Goal: Task Accomplishment & Management: Use online tool/utility

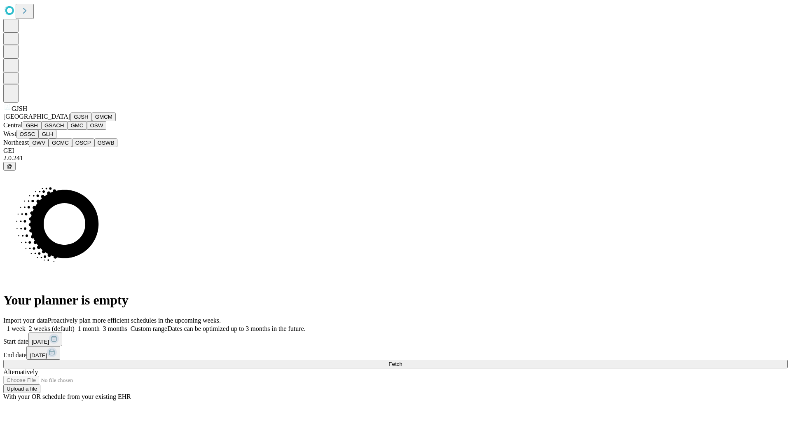
click at [70, 121] on button "GJSH" at bounding box center [80, 116] width 21 height 9
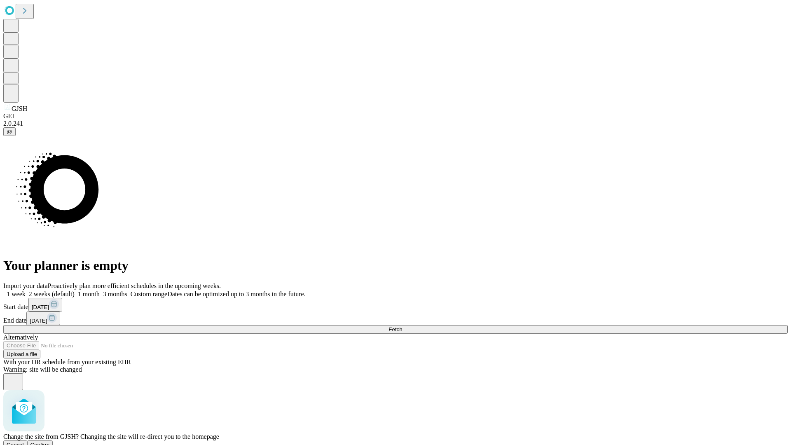
click at [50, 442] on span "Confirm" at bounding box center [39, 445] width 19 height 6
click at [100, 290] on label "1 month" at bounding box center [87, 293] width 25 height 7
click at [402, 326] on span "Fetch" at bounding box center [395, 329] width 14 height 6
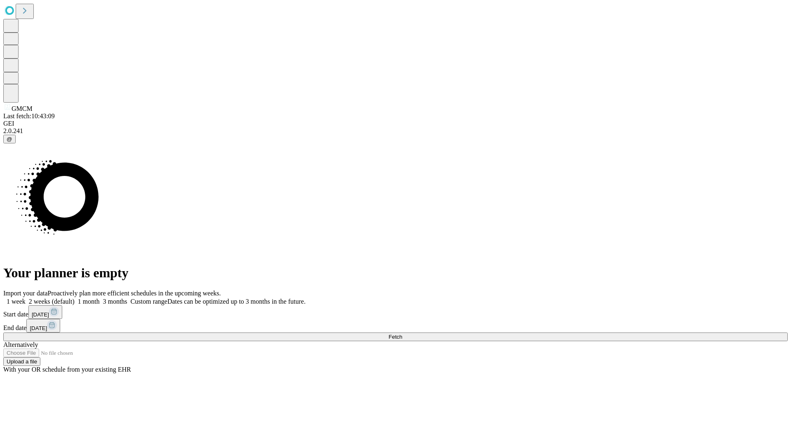
click at [100, 298] on label "1 month" at bounding box center [87, 301] width 25 height 7
click at [402, 334] on span "Fetch" at bounding box center [395, 337] width 14 height 6
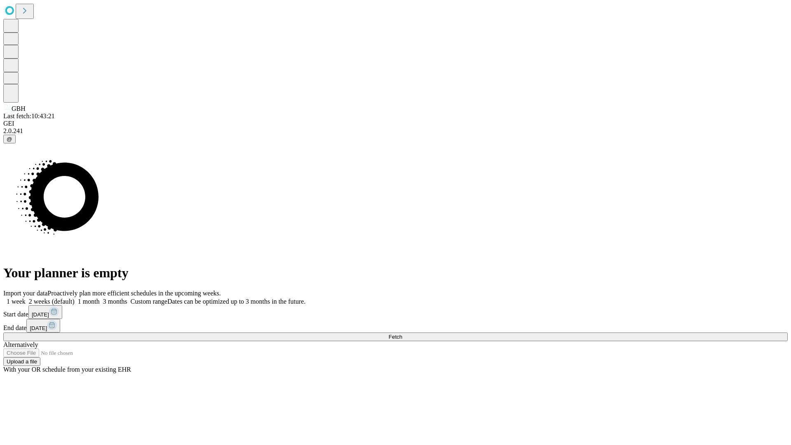
click at [100, 298] on label "1 month" at bounding box center [87, 301] width 25 height 7
click at [402, 334] on span "Fetch" at bounding box center [395, 337] width 14 height 6
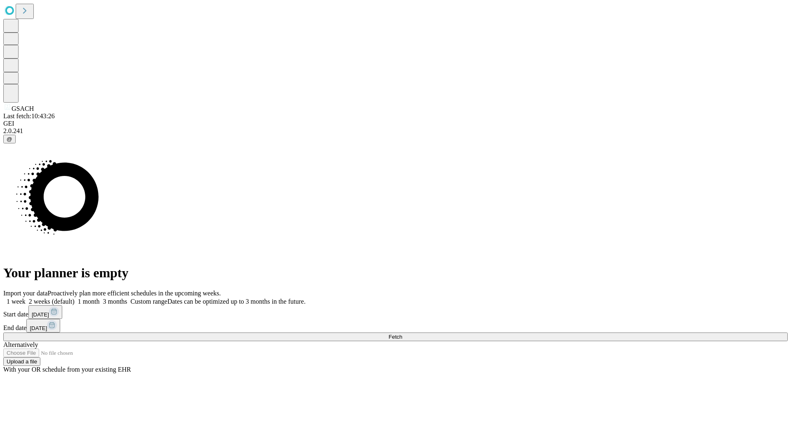
click at [100, 298] on label "1 month" at bounding box center [87, 301] width 25 height 7
click at [402, 334] on span "Fetch" at bounding box center [395, 337] width 14 height 6
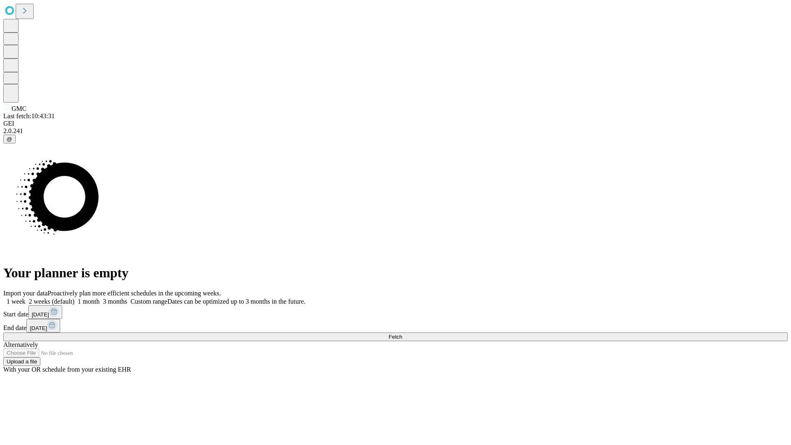
click at [100, 298] on label "1 month" at bounding box center [87, 301] width 25 height 7
click at [402, 334] on span "Fetch" at bounding box center [395, 337] width 14 height 6
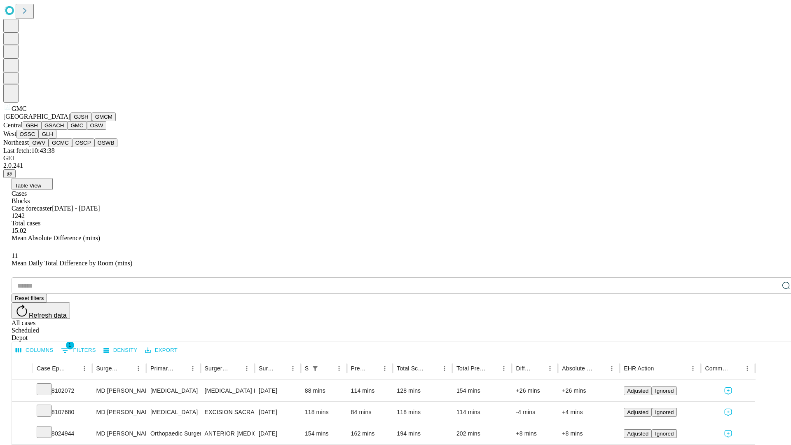
click at [87, 130] on button "OSW" at bounding box center [97, 125] width 20 height 9
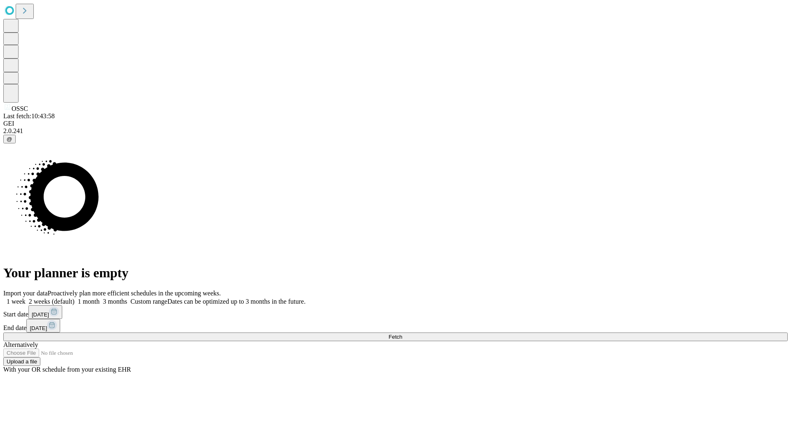
click at [100, 298] on label "1 month" at bounding box center [87, 301] width 25 height 7
click at [402, 334] on span "Fetch" at bounding box center [395, 337] width 14 height 6
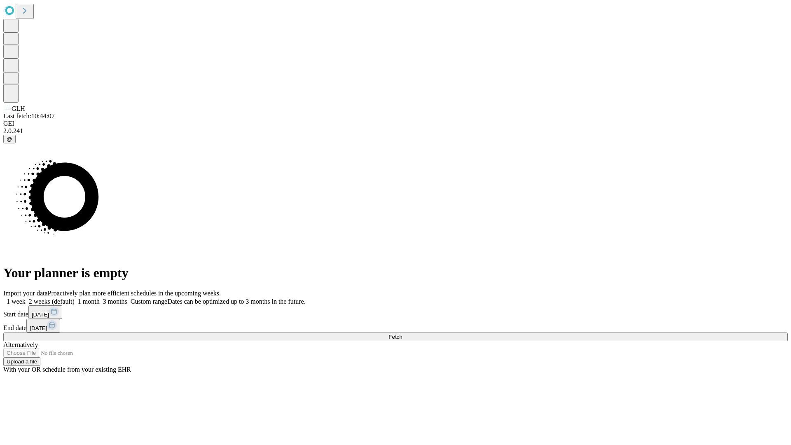
click at [100, 298] on label "1 month" at bounding box center [87, 301] width 25 height 7
click at [402, 334] on span "Fetch" at bounding box center [395, 337] width 14 height 6
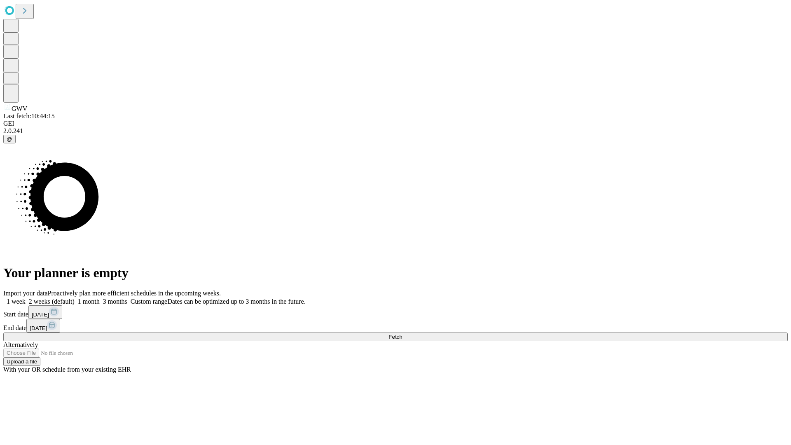
click at [100, 298] on label "1 month" at bounding box center [87, 301] width 25 height 7
click at [402, 334] on span "Fetch" at bounding box center [395, 337] width 14 height 6
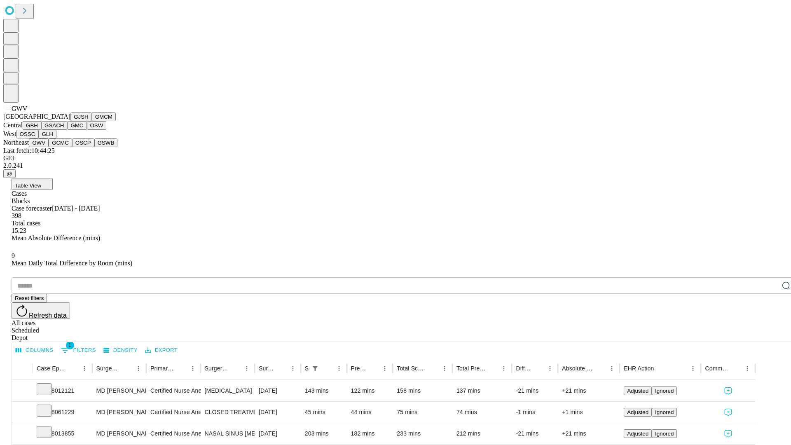
click at [64, 147] on button "GCMC" at bounding box center [60, 142] width 23 height 9
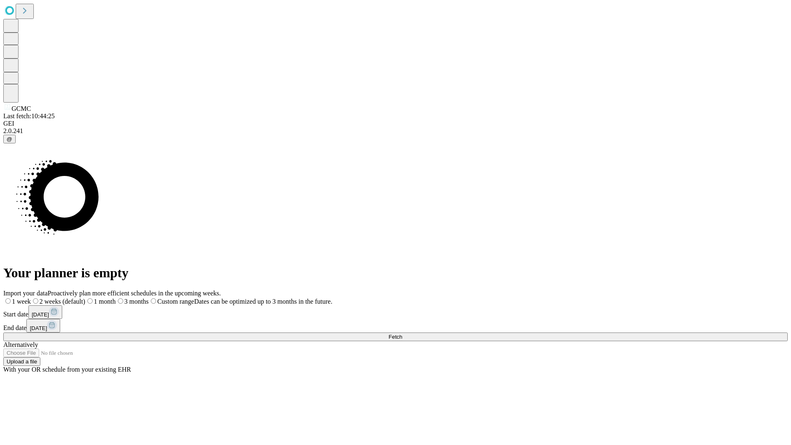
click at [116, 298] on label "1 month" at bounding box center [100, 301] width 30 height 7
click at [402, 334] on span "Fetch" at bounding box center [395, 337] width 14 height 6
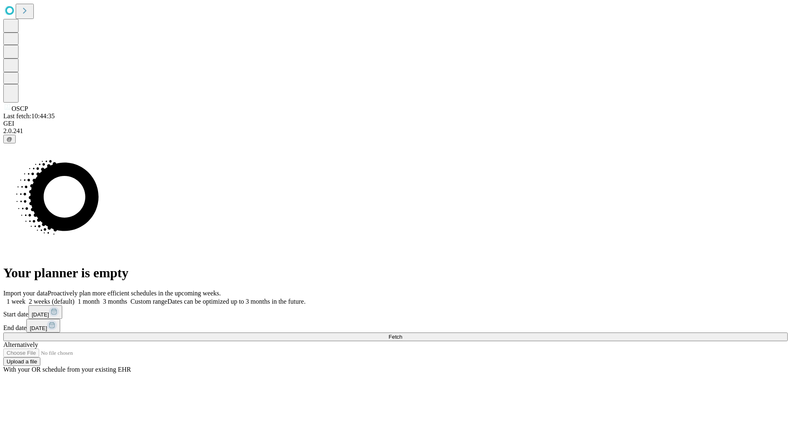
click at [100, 298] on label "1 month" at bounding box center [87, 301] width 25 height 7
click at [402, 334] on span "Fetch" at bounding box center [395, 337] width 14 height 6
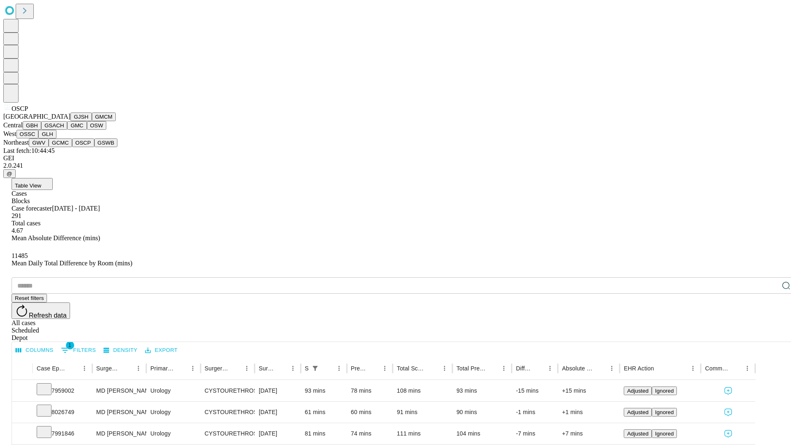
click at [94, 147] on button "GSWB" at bounding box center [105, 142] width 23 height 9
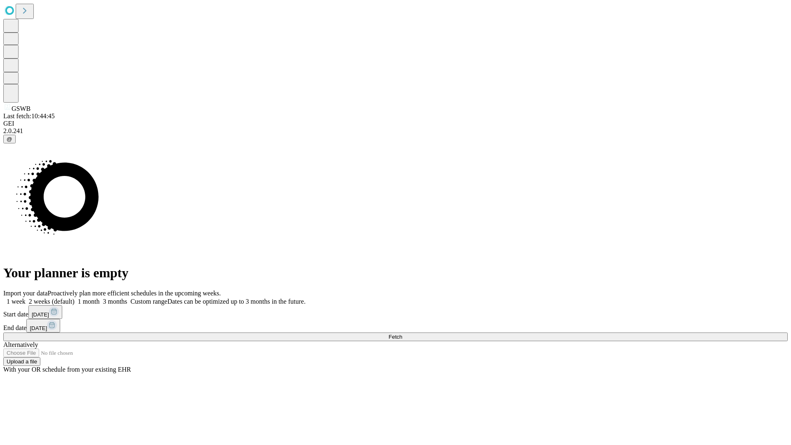
click at [100, 298] on label "1 month" at bounding box center [87, 301] width 25 height 7
click at [402, 334] on span "Fetch" at bounding box center [395, 337] width 14 height 6
